Goal: Task Accomplishment & Management: Manage account settings

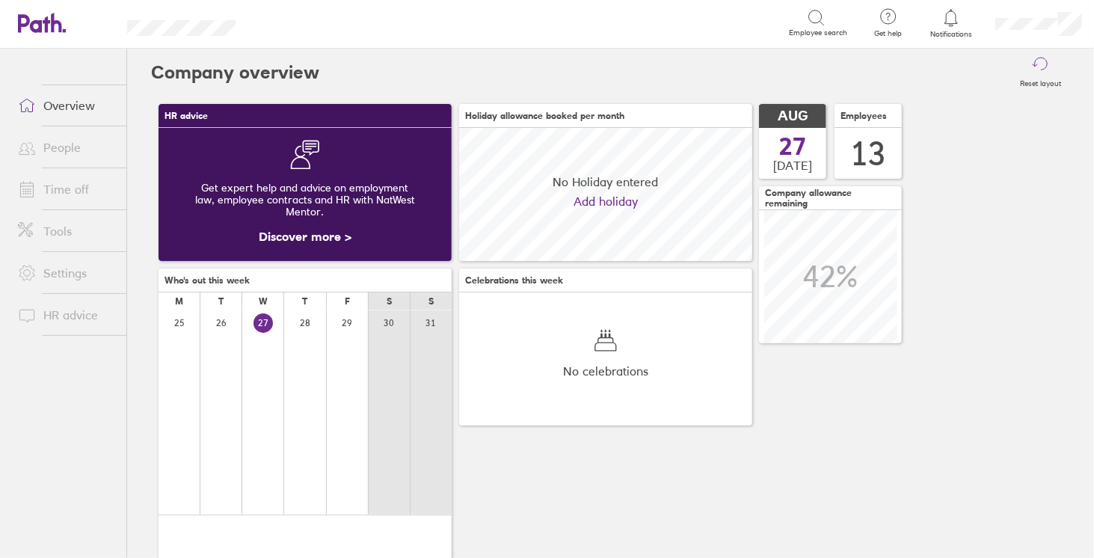
scroll to position [132, 293]
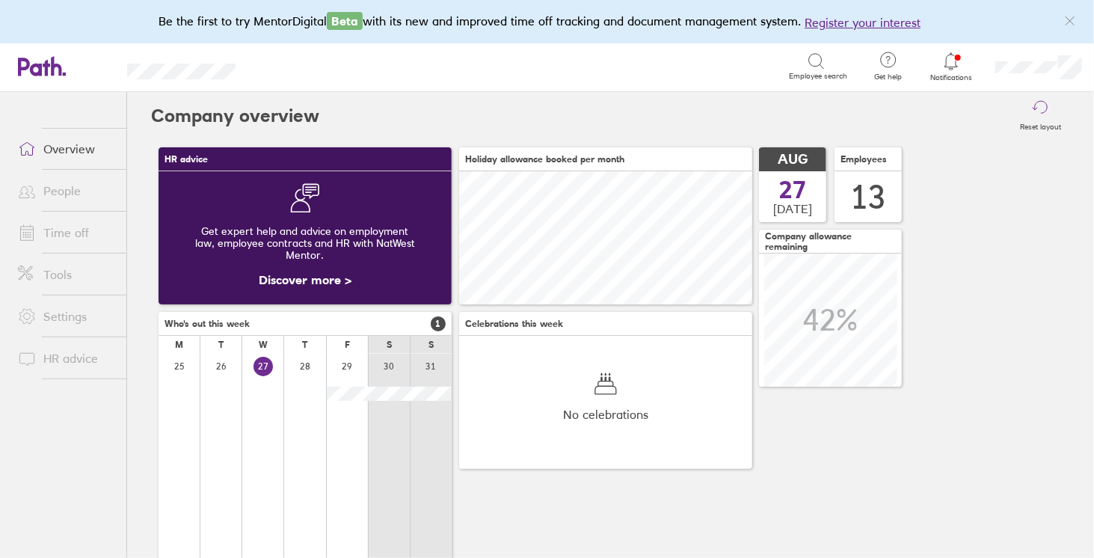
click at [76, 230] on link "Time off" at bounding box center [66, 233] width 120 height 30
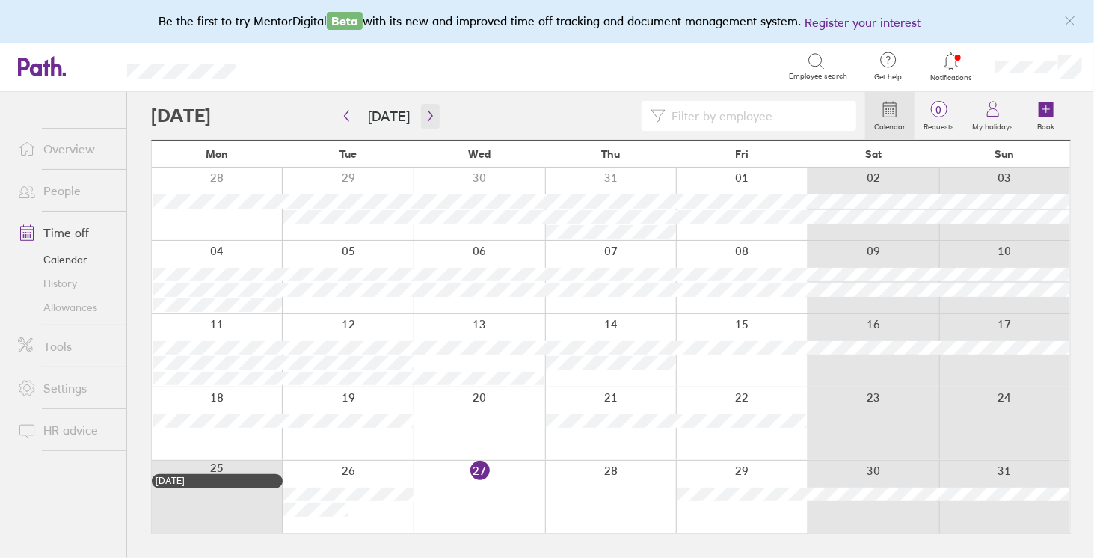
click at [425, 110] on icon "button" at bounding box center [430, 116] width 11 height 12
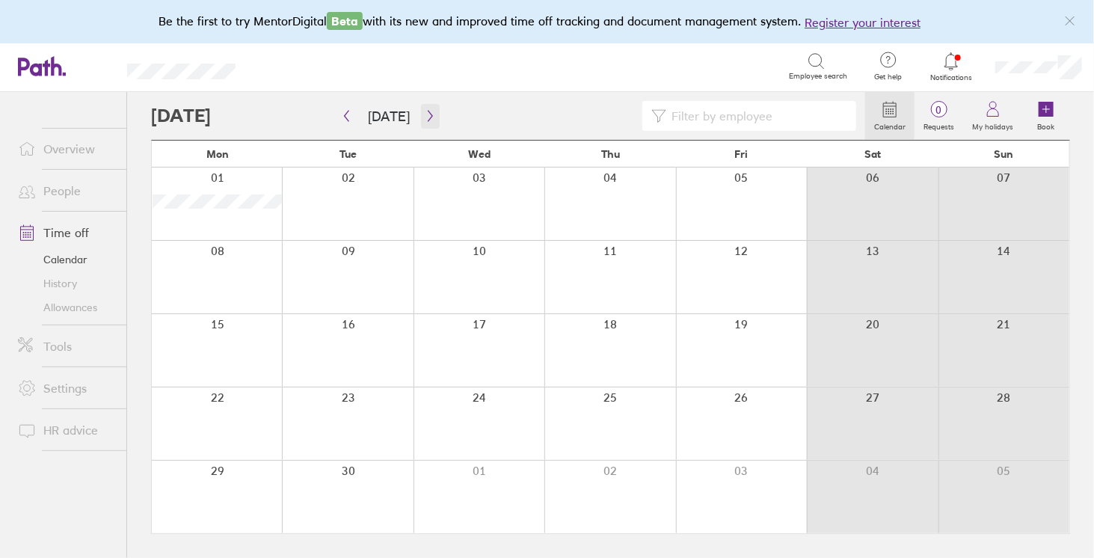
click at [427, 119] on icon "button" at bounding box center [430, 116] width 11 height 12
click at [765, 268] on div at bounding box center [741, 277] width 131 height 73
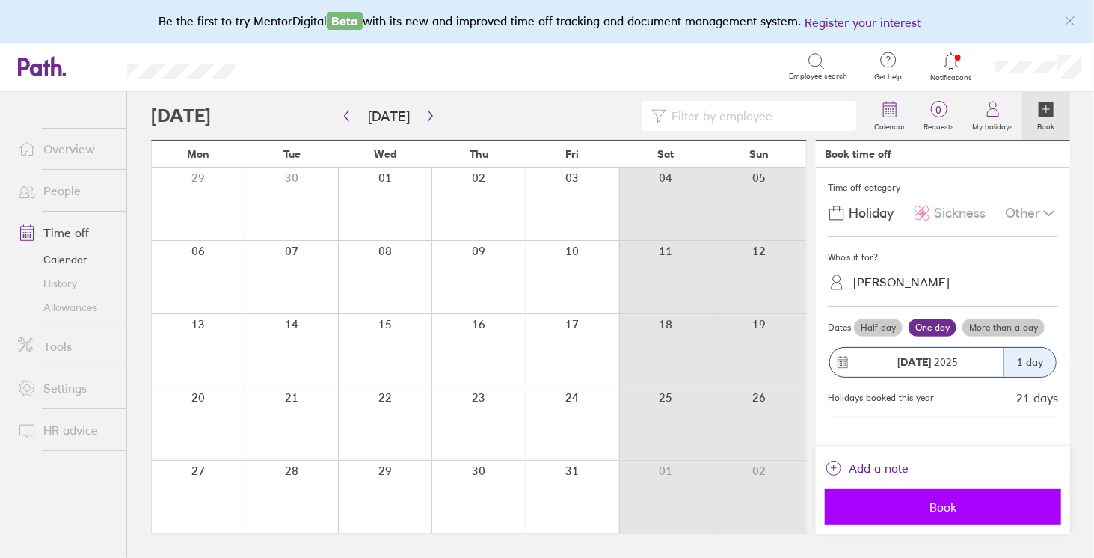
click at [906, 508] on span "Book" at bounding box center [942, 506] width 215 height 13
